Goal: Use online tool/utility: Utilize a website feature to perform a specific function

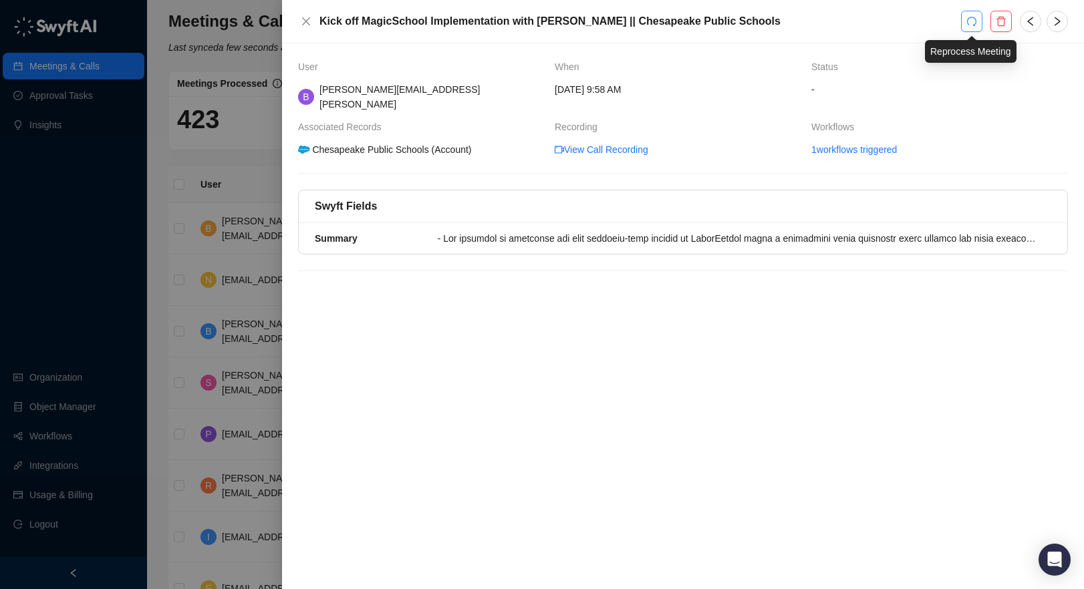
click at [969, 22] on icon "redo" at bounding box center [971, 21] width 11 height 11
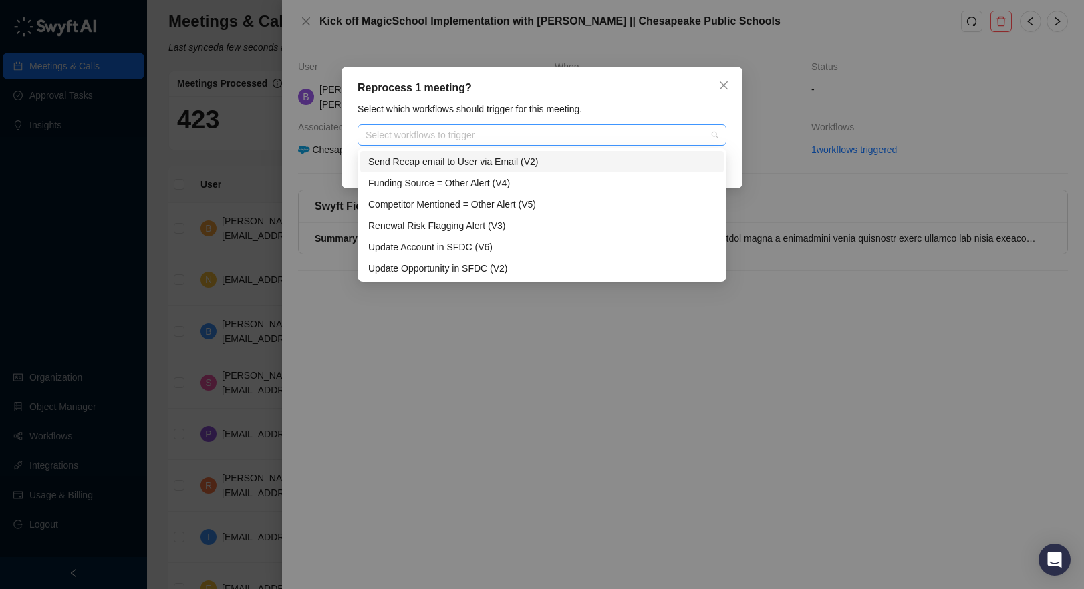
click at [498, 142] on div "Select workflows to trigger" at bounding box center [541, 134] width 369 height 21
click at [500, 182] on div "Funding Source = Other Alert (V4)" at bounding box center [541, 183] width 347 height 15
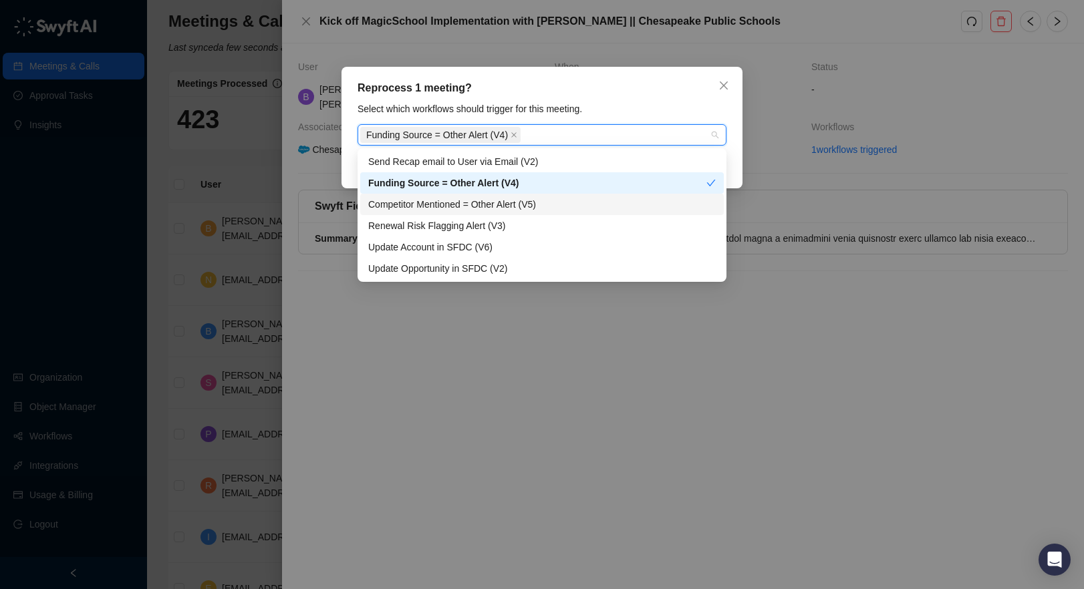
click at [495, 202] on div "Competitor Mentioned = Other Alert (V5)" at bounding box center [541, 204] width 347 height 15
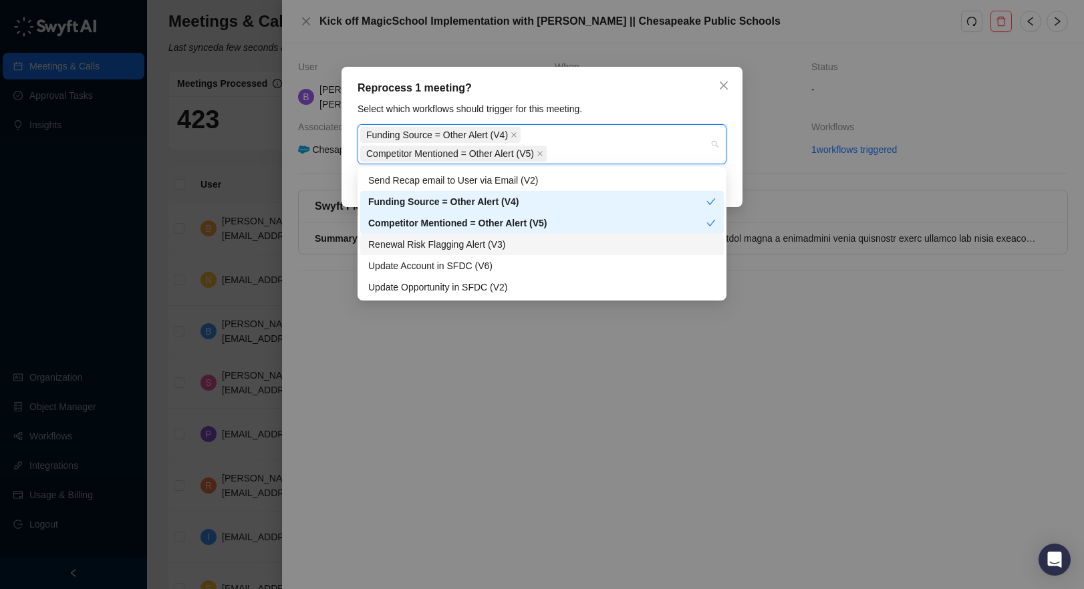
click at [495, 243] on div "Renewal Risk Flagging Alert (V3)" at bounding box center [541, 244] width 347 height 15
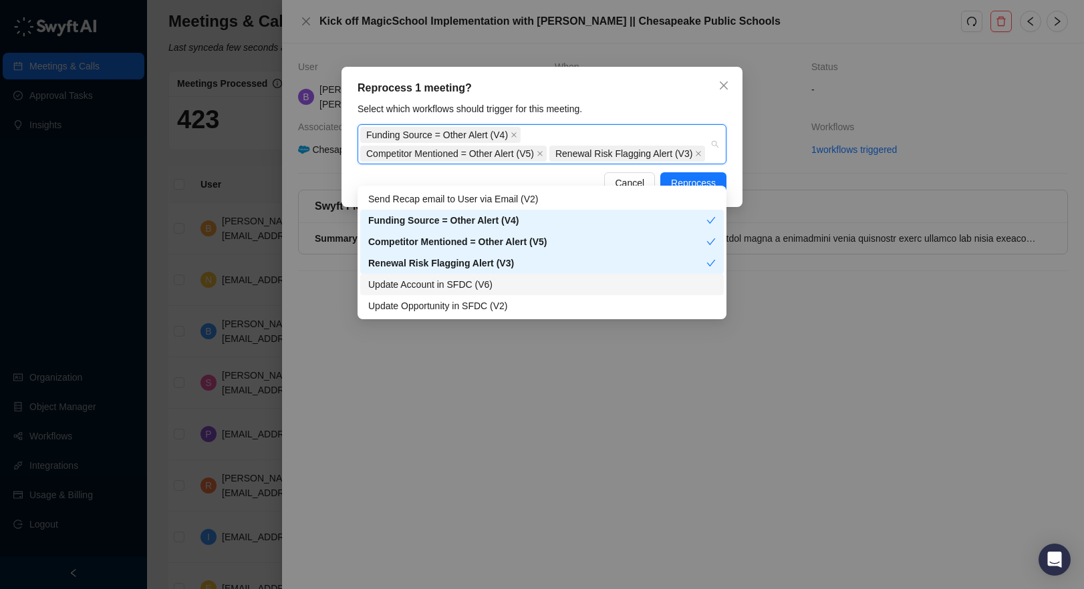
drag, startPoint x: 521, startPoint y: 286, endPoint x: 520, endPoint y: 297, distance: 10.7
click at [521, 286] on div "Update Account in SFDC (V6)" at bounding box center [541, 284] width 347 height 15
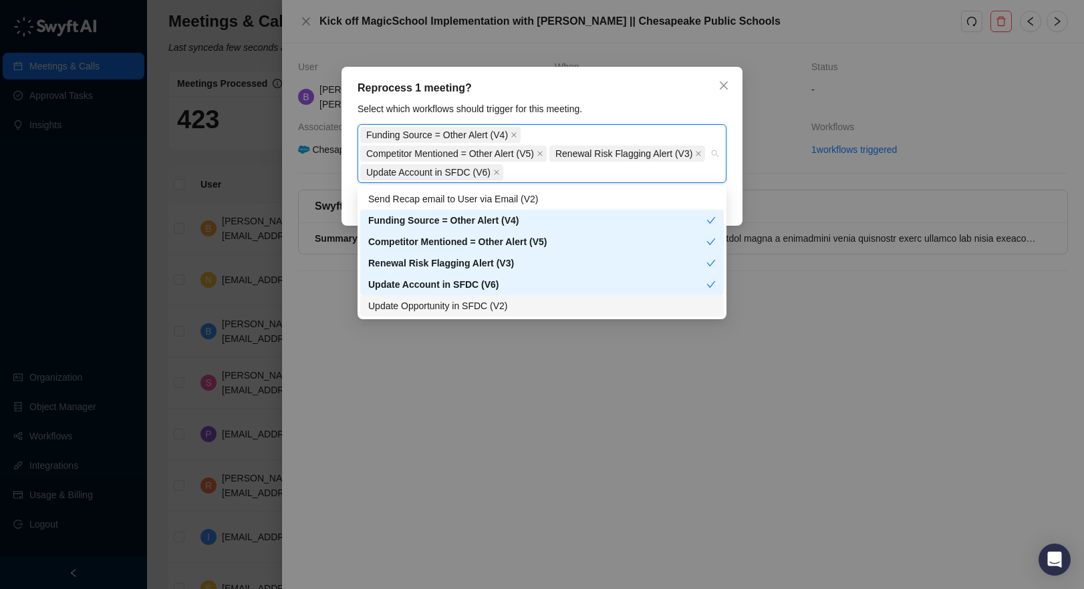
click at [543, 309] on div "Update Opportunity in SFDC (V2)" at bounding box center [541, 306] width 347 height 15
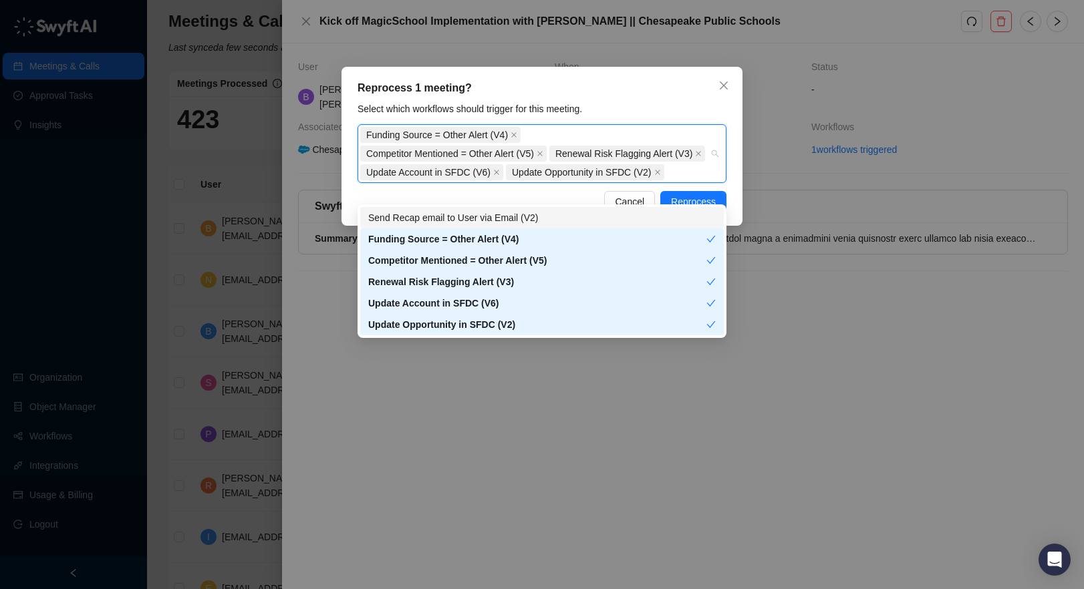
click at [649, 85] on div "Reprocess 1 meeting?" at bounding box center [541, 88] width 369 height 16
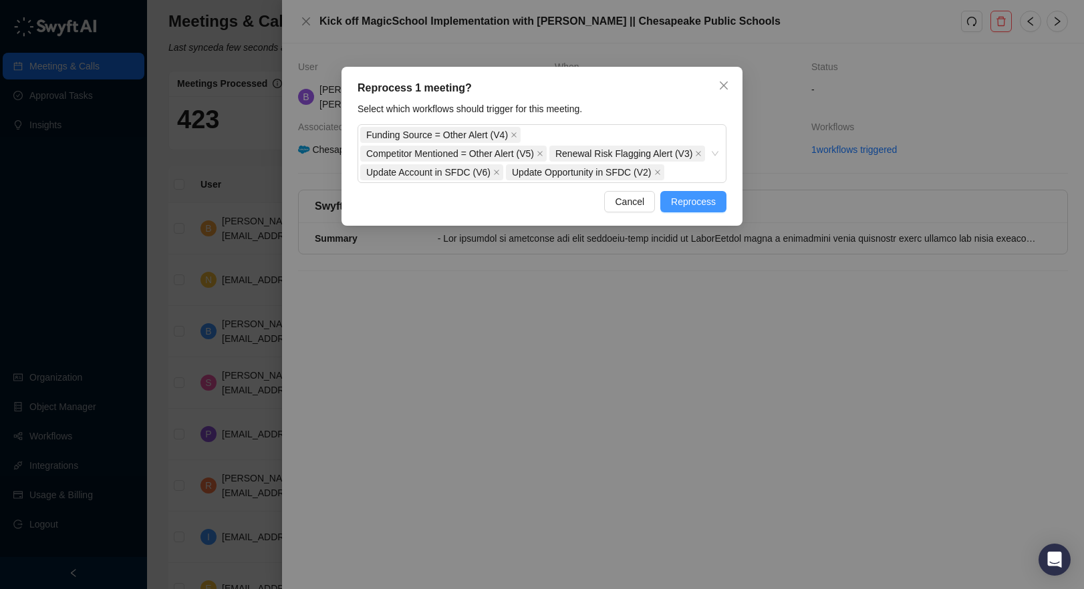
click at [682, 209] on span "Reprocess" at bounding box center [693, 201] width 45 height 15
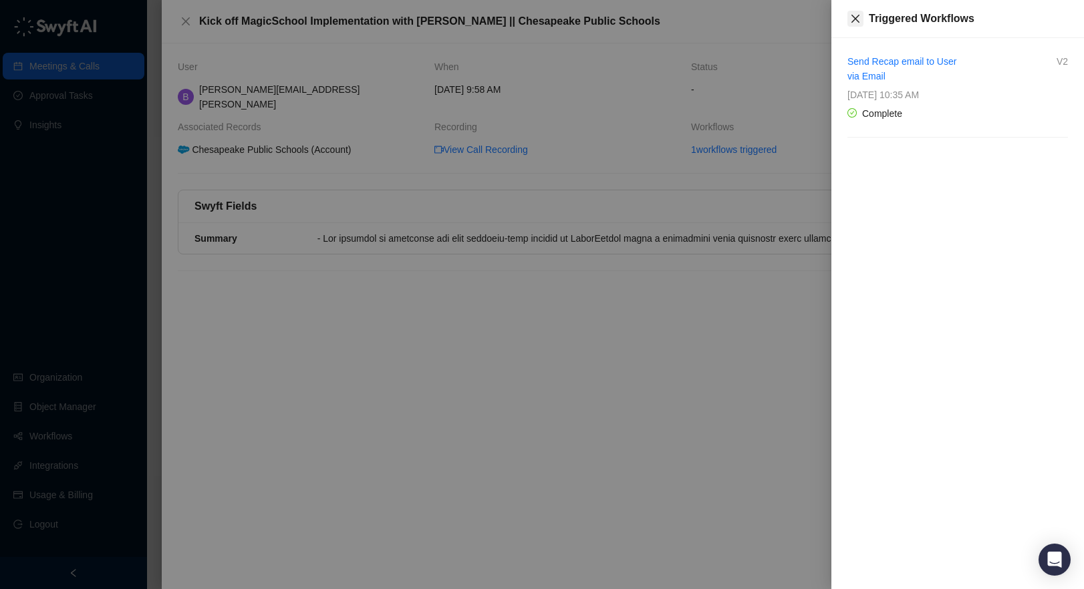
click at [855, 19] on icon "close" at bounding box center [855, 18] width 11 height 11
